Goal: Transaction & Acquisition: Download file/media

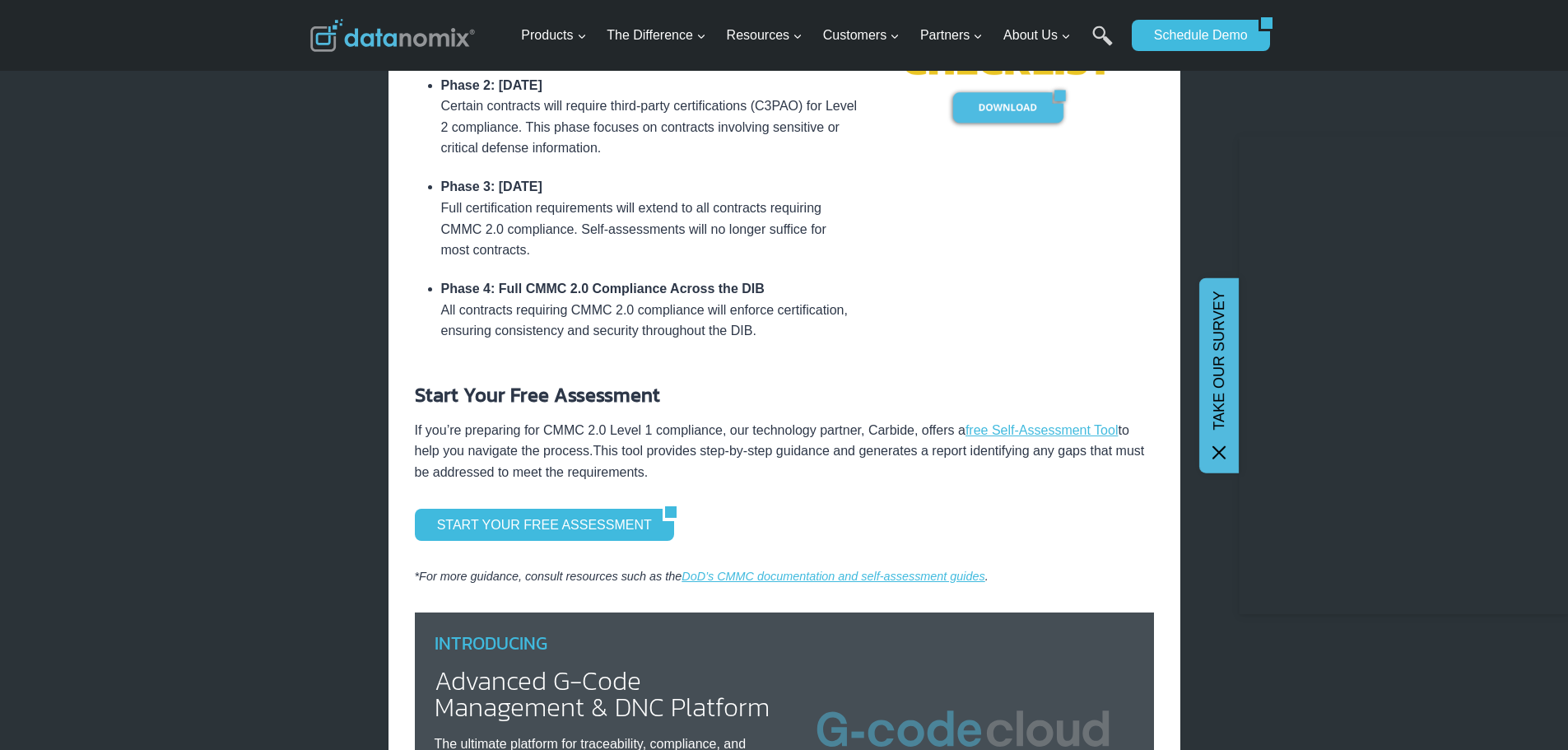
scroll to position [1153, 0]
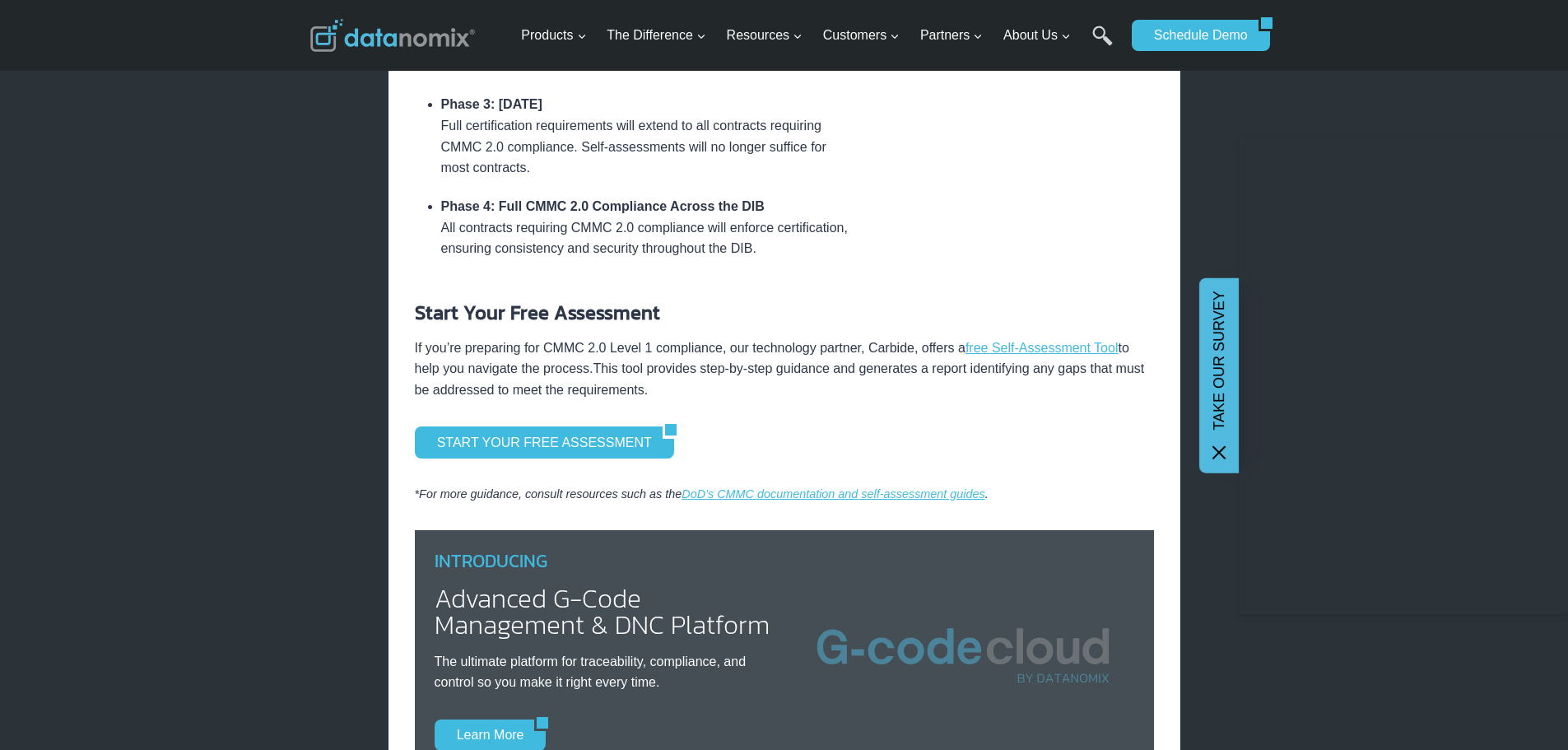
click at [1220, 457] on icon at bounding box center [1219, 451] width 19 height 19
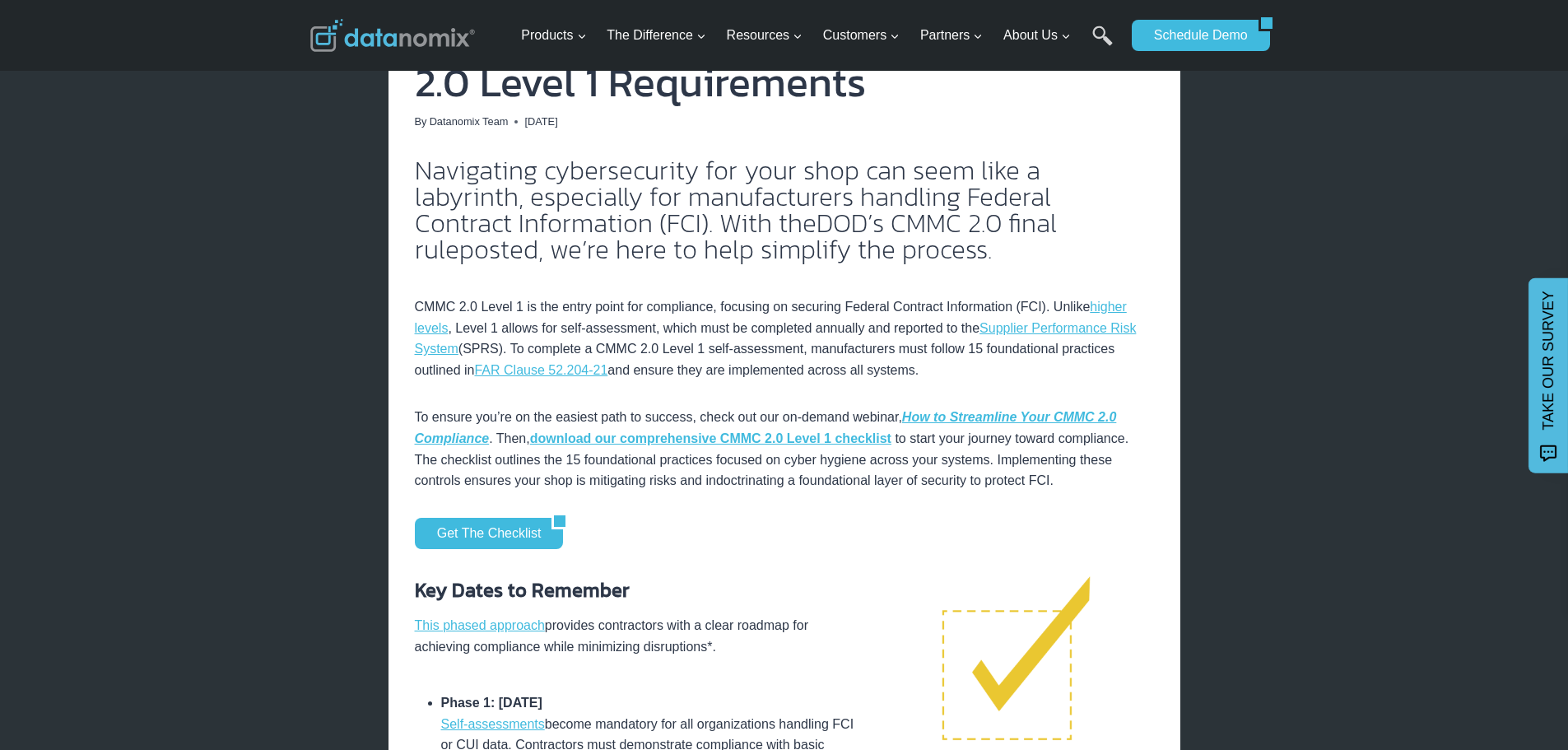
scroll to position [0, 0]
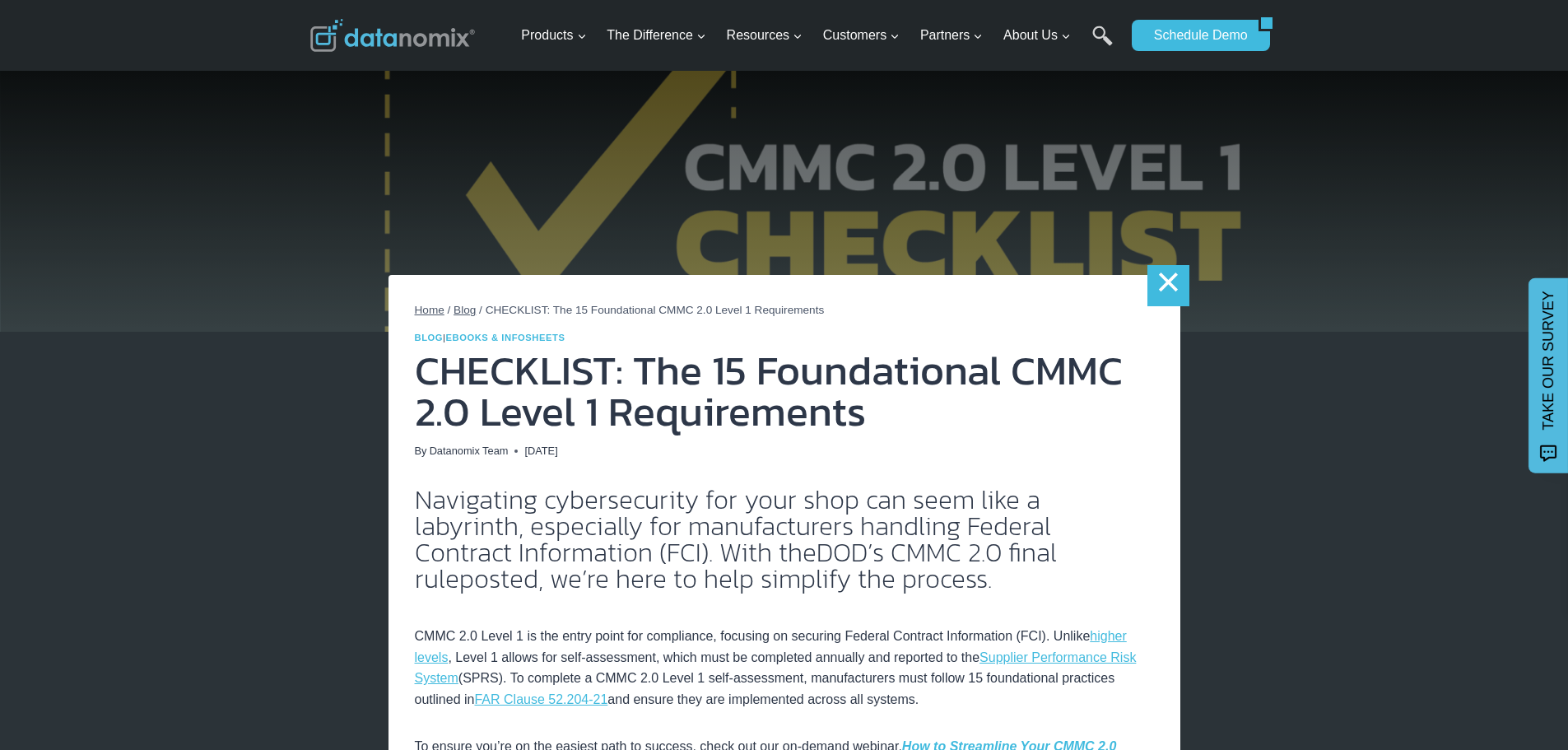
click at [1167, 297] on link "×" at bounding box center [1168, 286] width 41 height 41
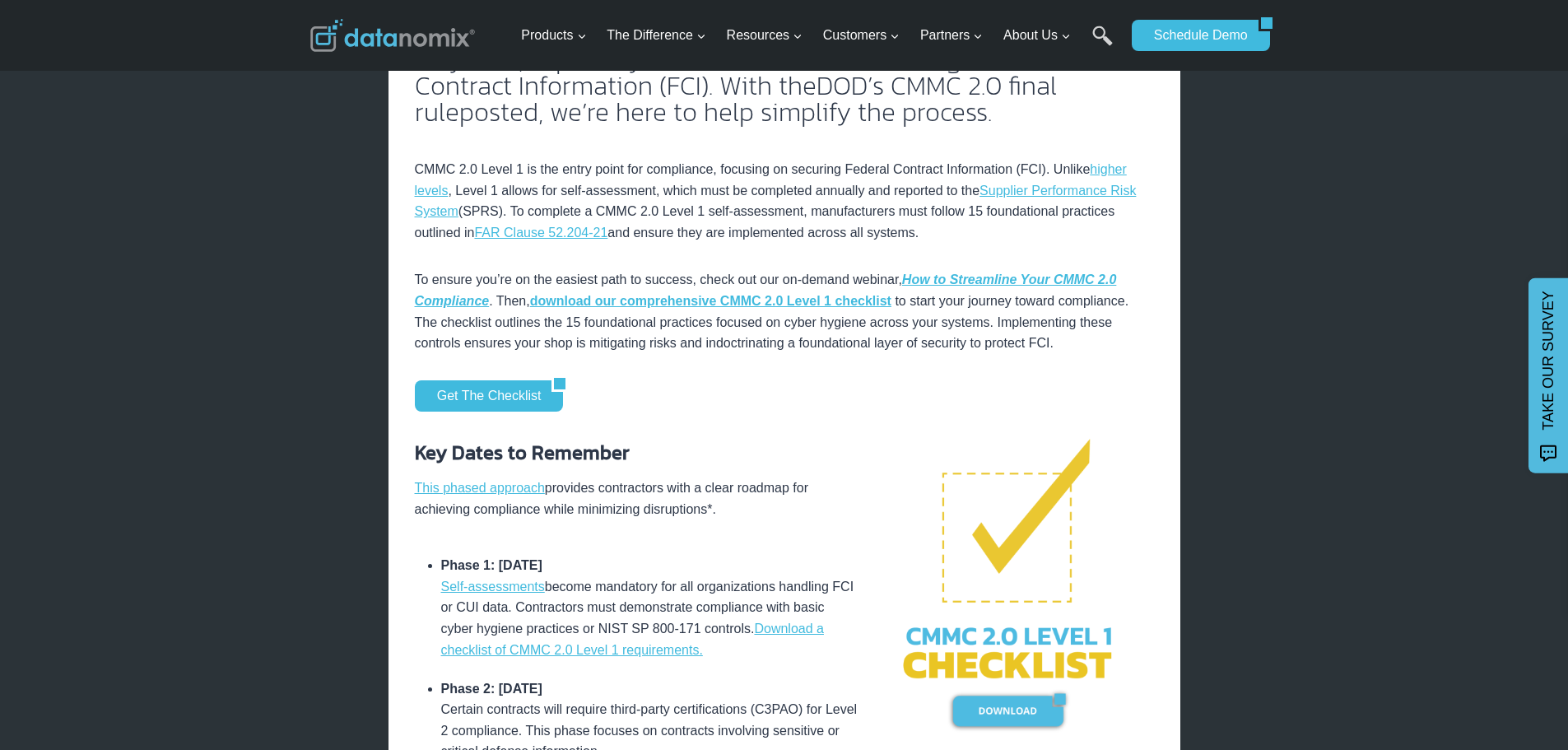
scroll to position [494, 0]
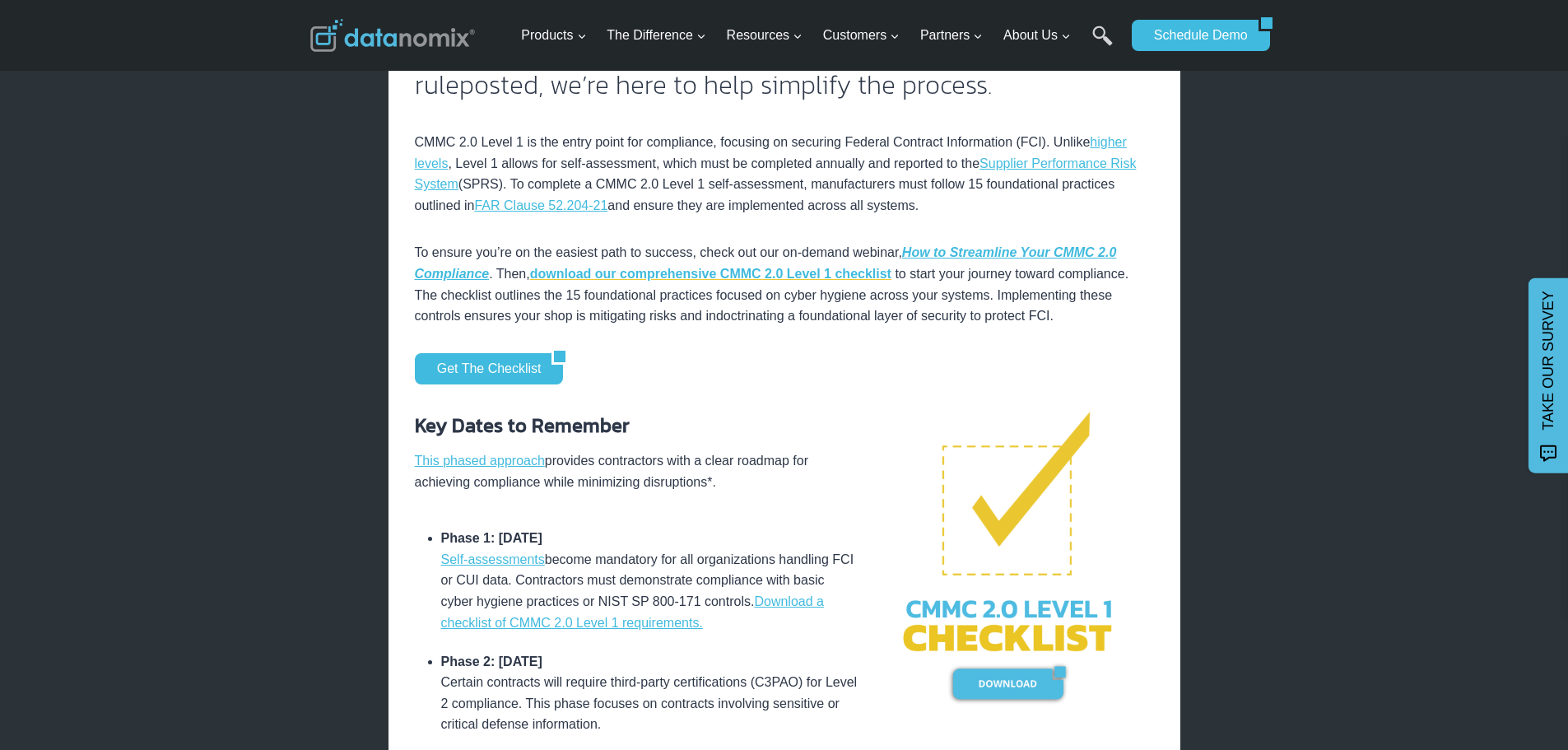
click at [699, 269] on strong "download our comprehensive CMMC 2.0 Level 1 checklist" at bounding box center [710, 274] width 361 height 14
